Goal: Information Seeking & Learning: Learn about a topic

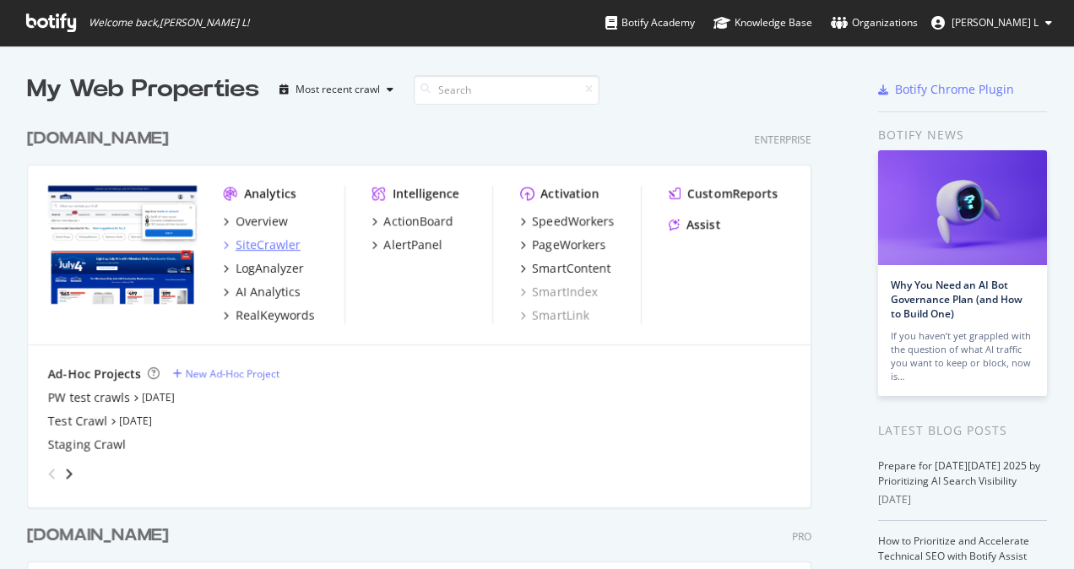
scroll to position [556, 1048]
click at [277, 242] on div "SiteCrawler" at bounding box center [268, 244] width 65 height 17
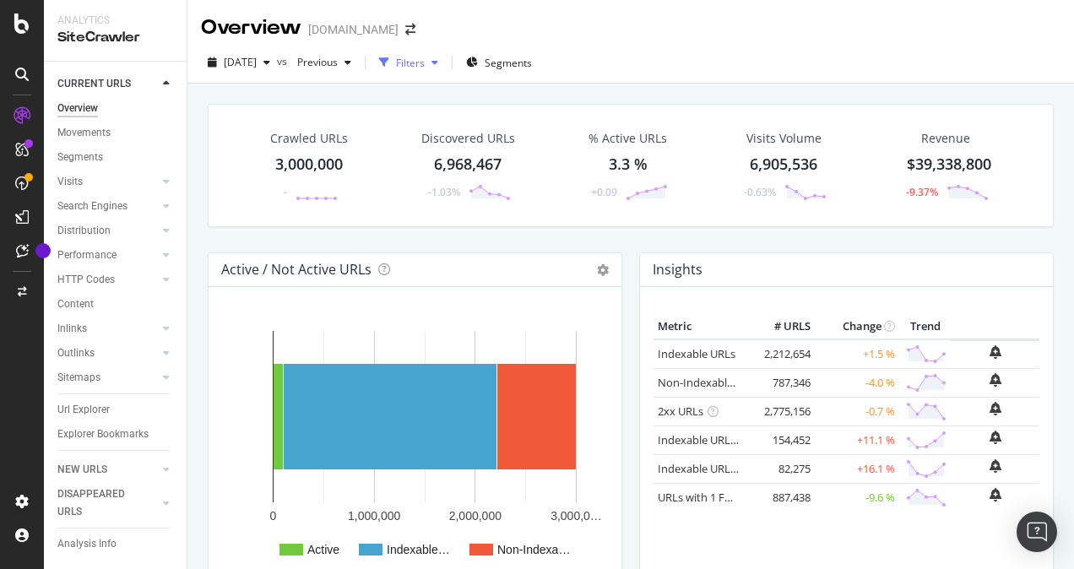
click at [438, 62] on icon "button" at bounding box center [435, 62] width 7 height 10
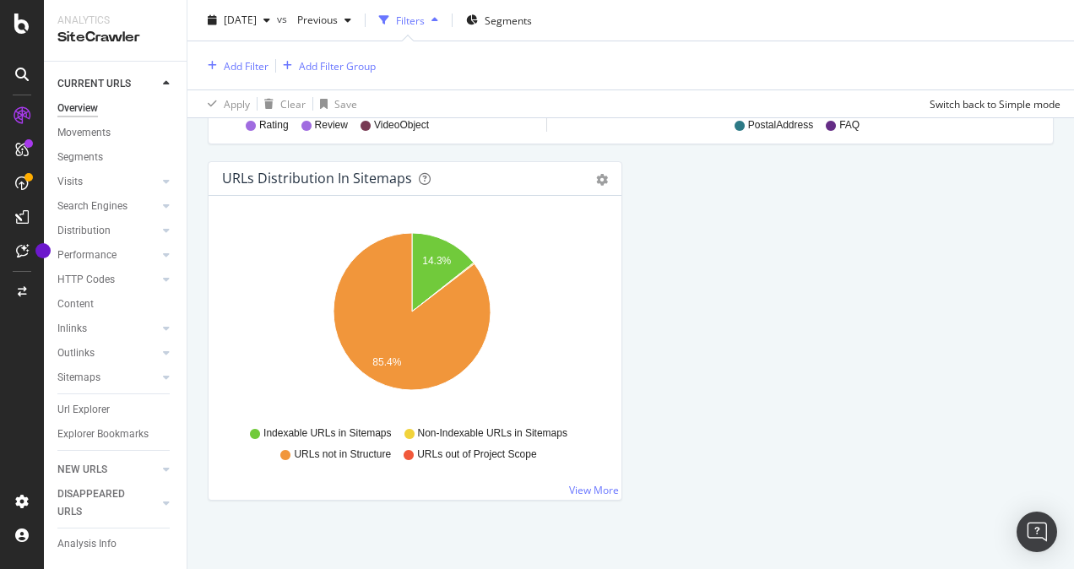
scroll to position [1952, 0]
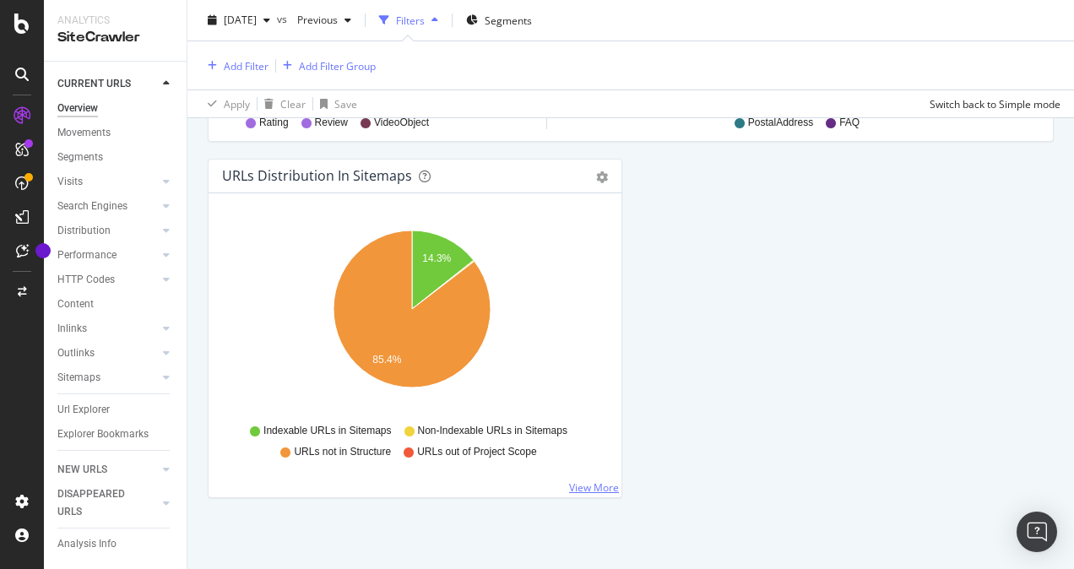
click at [590, 485] on link "View More" at bounding box center [594, 487] width 50 height 14
